Goal: Navigation & Orientation: Find specific page/section

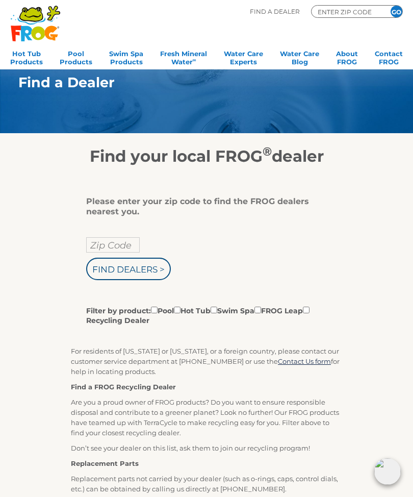
click at [180, 313] on input "Filter by product: Pool Hot Tub Swim Spa FROG Leap Recycling Dealer" at bounding box center [177, 309] width 7 height 7
checkbox input "true"
click at [388, 399] on div "Please enter your zip code to find the FROG dealers nearest you. Zip Code Find …" at bounding box center [206, 439] width 407 height 547
click at [123, 249] on input "Zip Code" at bounding box center [113, 244] width 54 height 15
type input "Zip Code"
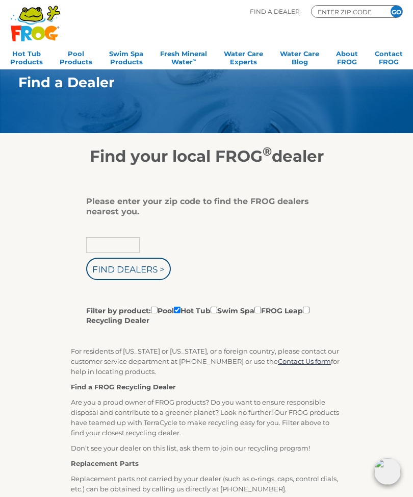
click at [122, 246] on input "text" at bounding box center [113, 244] width 54 height 15
type input "97128"
click at [129, 271] on input "Find Dealers >" at bounding box center [128, 268] width 85 height 22
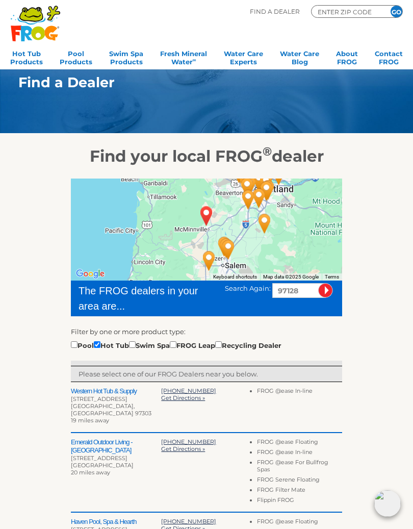
click at [393, 399] on div "To navigate the map with touch gestures double-tap and hold your finger on the …" at bounding box center [206, 462] width 407 height 593
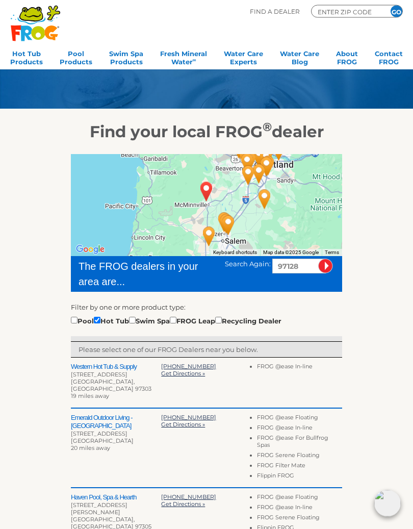
scroll to position [24, 0]
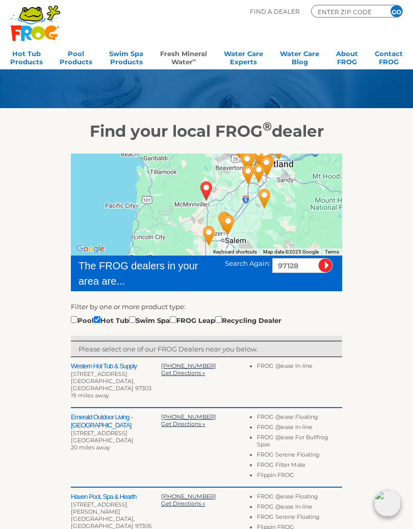
click at [187, 59] on link "Fresh Mineral Water ∞" at bounding box center [183, 56] width 47 height 20
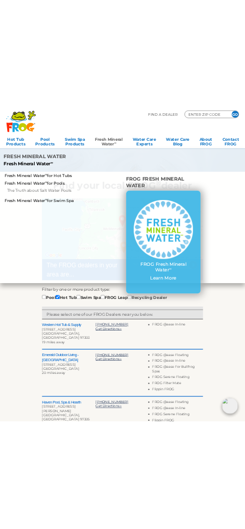
scroll to position [25, 0]
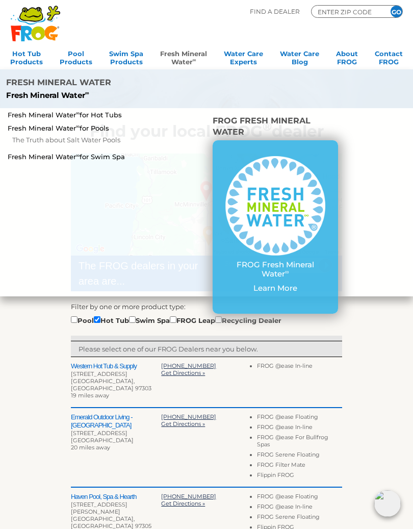
click at [107, 93] on li "Fresh Mineral Water Fresh Mineral Water ∞" at bounding box center [86, 88] width 172 height 38
